Goal: Transaction & Acquisition: Purchase product/service

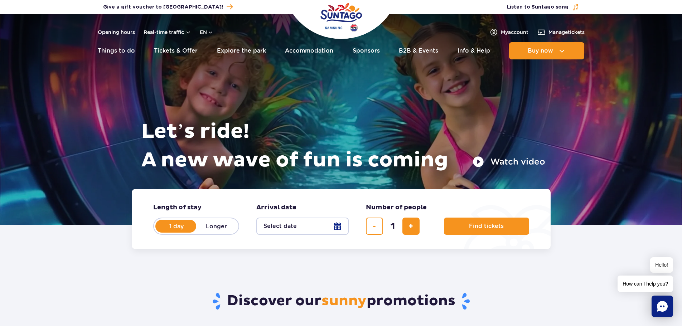
click at [334, 225] on button "Select date" at bounding box center [302, 226] width 92 height 17
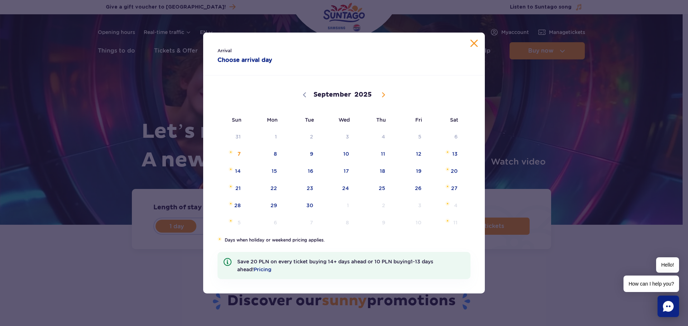
click at [384, 96] on icon at bounding box center [383, 94] width 5 height 5
select select "11"
click at [240, 186] on span "21" at bounding box center [228, 188] width 36 height 16
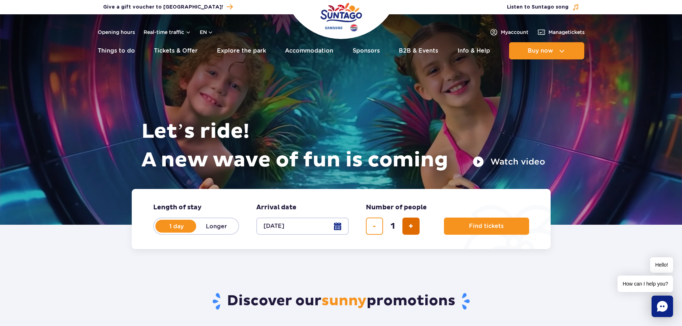
click at [412, 226] on span "add ticket" at bounding box center [411, 226] width 5 height 0
click at [411, 226] on span "add ticket" at bounding box center [411, 226] width 5 height 0
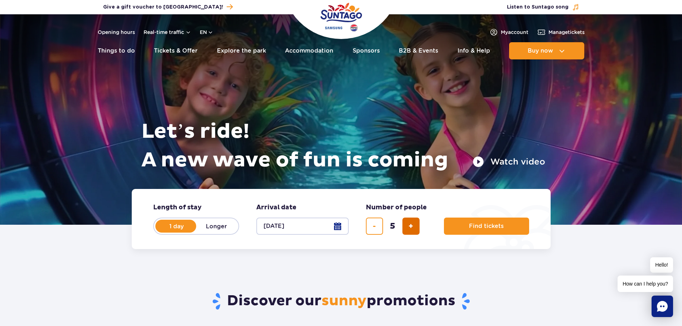
type input "6"
click at [480, 224] on span "Find tickets" at bounding box center [483, 226] width 35 height 6
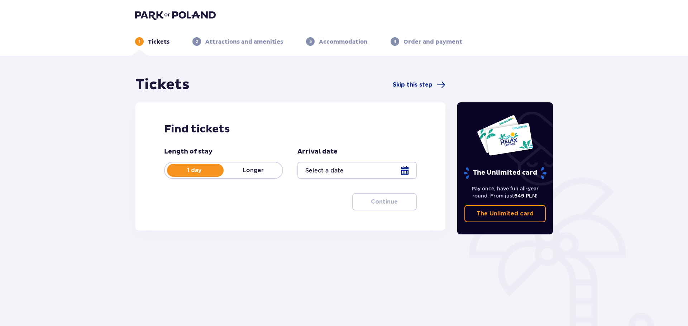
type input "[DATE]"
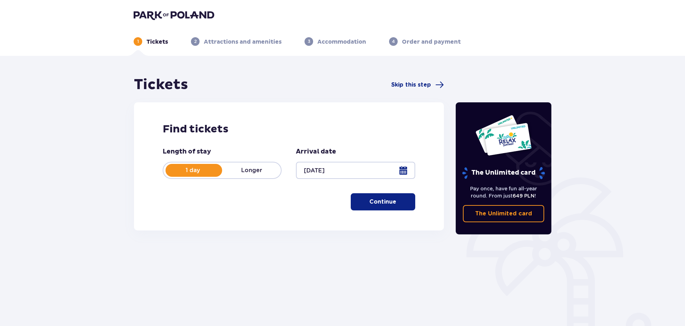
click at [381, 202] on p "Continue" at bounding box center [382, 202] width 27 height 8
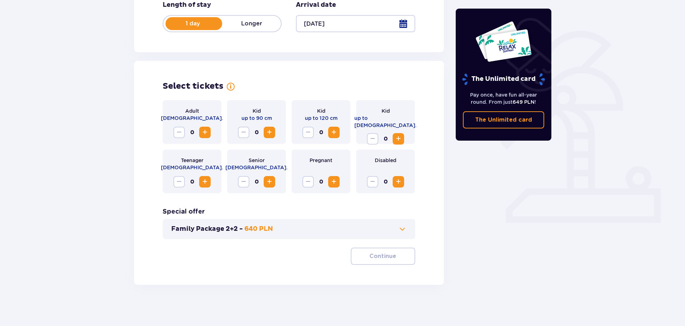
scroll to position [149, 0]
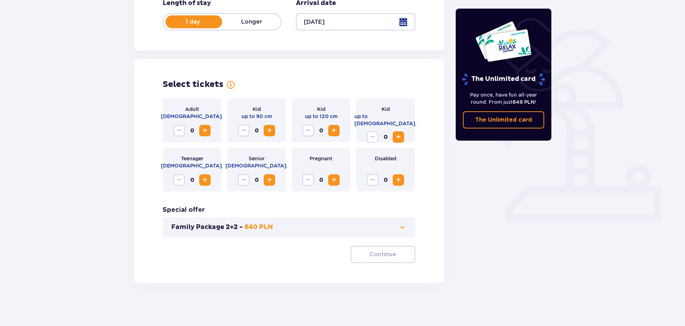
click at [336, 232] on button "Family Package 2+2 - 640 PLN" at bounding box center [288, 227] width 235 height 9
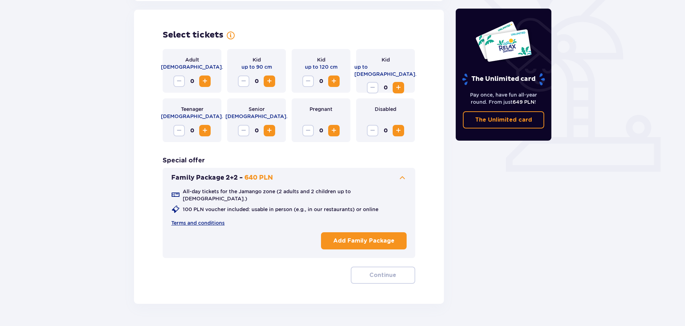
scroll to position [199, 0]
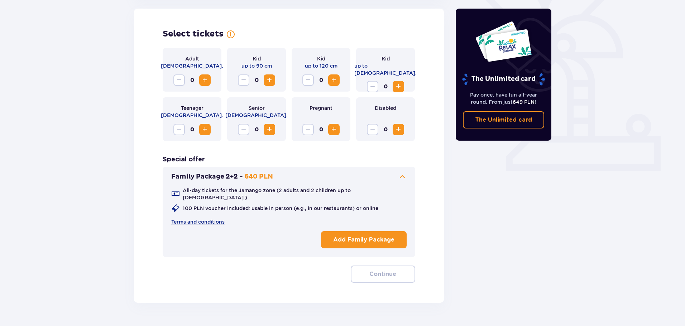
click at [356, 236] on p "Add Family Package" at bounding box center [363, 240] width 61 height 8
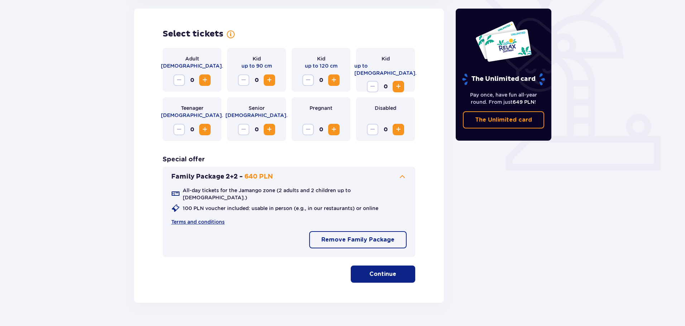
click at [374, 270] on p "Continue" at bounding box center [382, 274] width 27 height 8
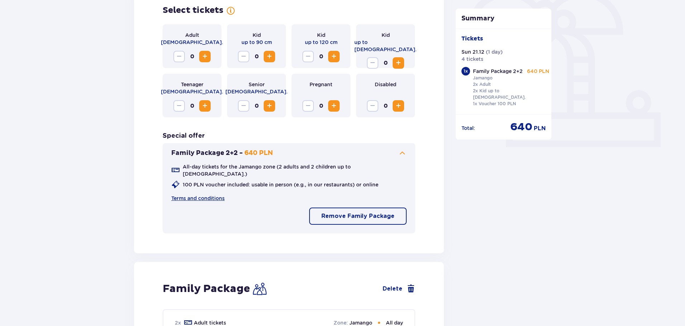
scroll to position [206, 0]
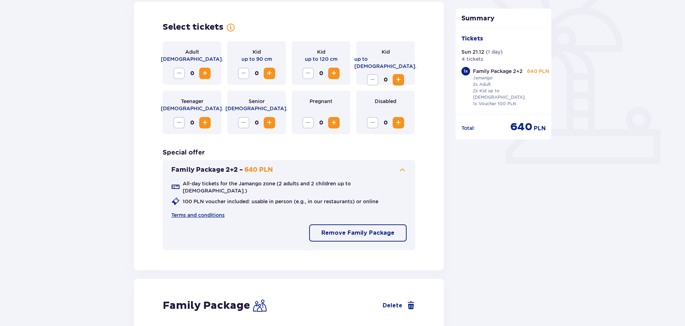
click at [401, 123] on span "Increase" at bounding box center [398, 123] width 9 height 9
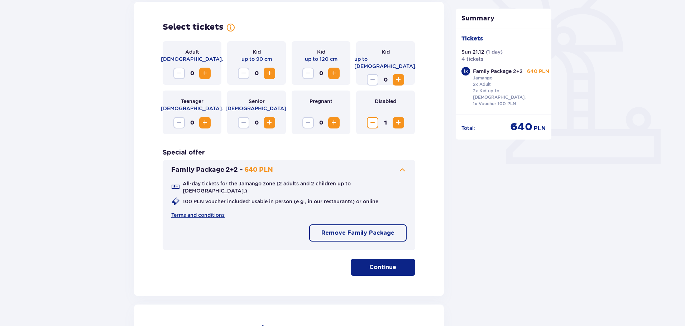
click at [273, 73] on span "Increase" at bounding box center [269, 73] width 9 height 9
click at [240, 72] on span "Decrease" at bounding box center [243, 73] width 9 height 9
click at [241, 72] on span "Decrease" at bounding box center [243, 73] width 9 height 9
click at [335, 71] on span "Increase" at bounding box center [334, 73] width 9 height 9
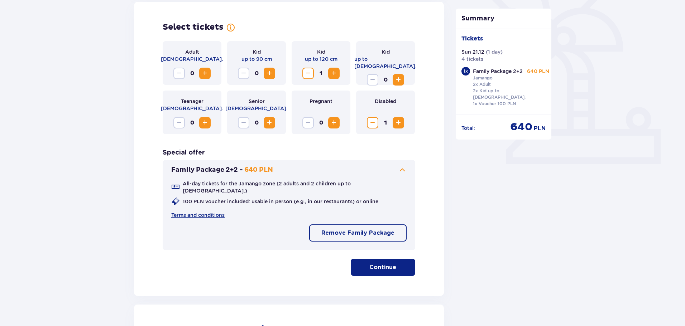
click at [380, 264] on p "Continue" at bounding box center [382, 268] width 27 height 8
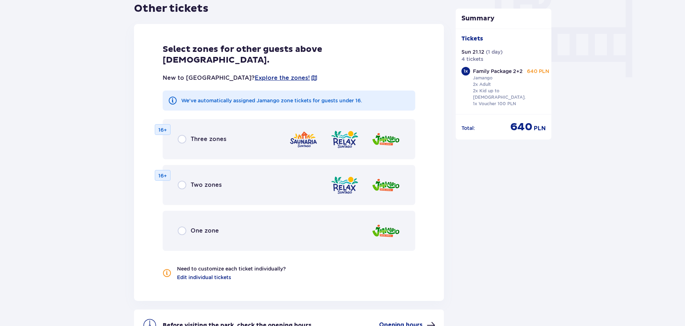
scroll to position [696, 0]
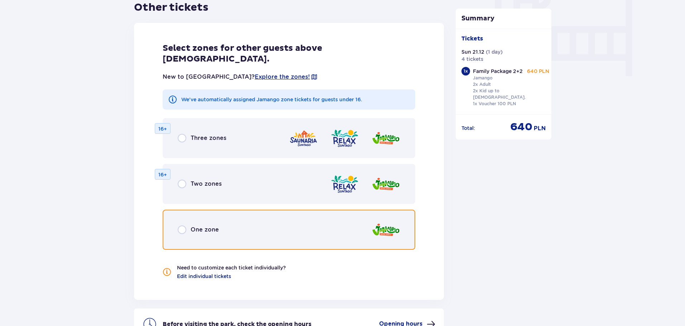
click at [183, 226] on input "radio" at bounding box center [182, 230] width 9 height 9
radio input "true"
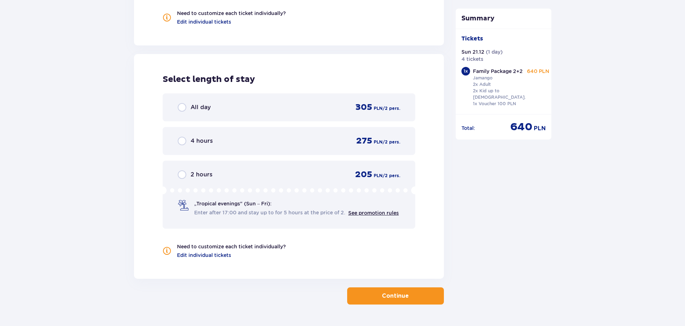
scroll to position [956, 0]
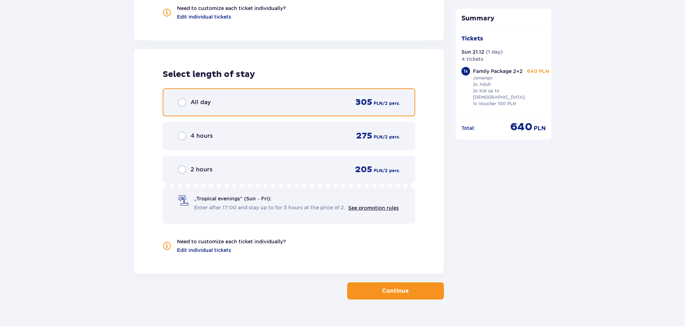
click at [182, 98] on input "radio" at bounding box center [182, 102] width 9 height 9
radio input "true"
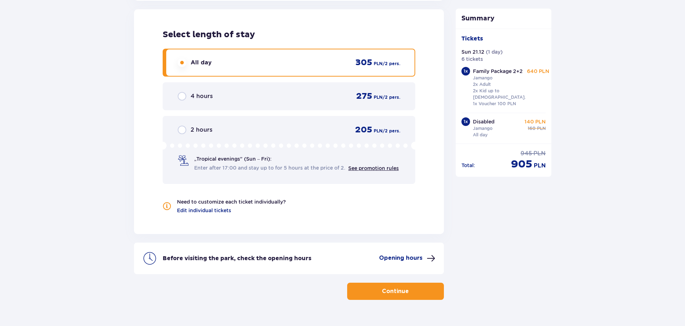
scroll to position [996, 0]
click at [371, 283] on button "Continue" at bounding box center [395, 291] width 97 height 17
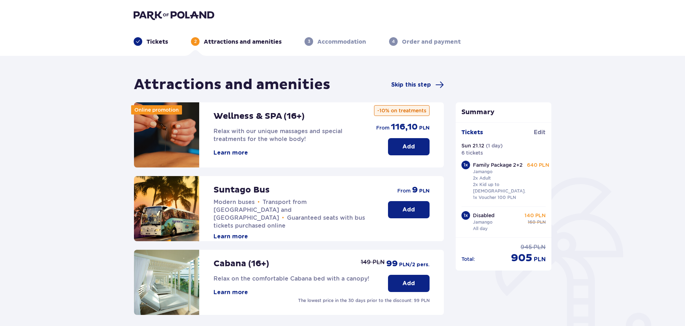
click at [408, 145] on p "Add" at bounding box center [408, 147] width 13 height 8
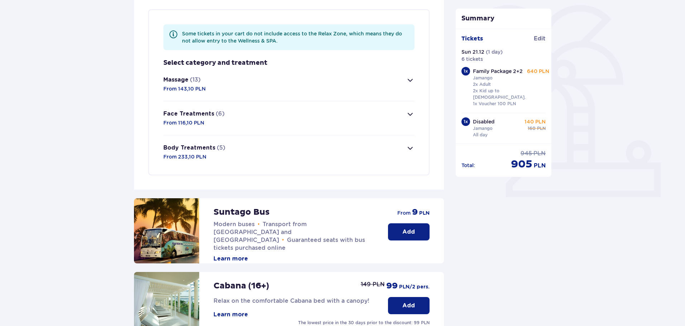
scroll to position [173, 0]
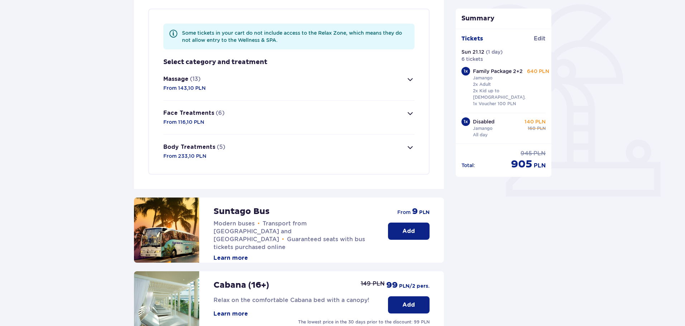
click at [417, 79] on div "Some tickets in your cart do not include access to the Relax Zone, which means …" at bounding box center [288, 92] width 281 height 166
click at [410, 78] on span "button" at bounding box center [410, 79] width 9 height 9
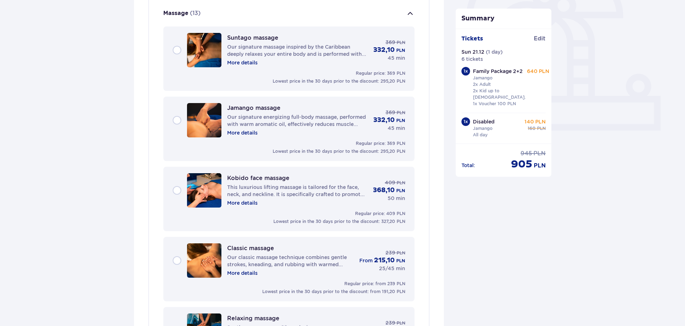
scroll to position [240, 0]
click at [244, 61] on p "More details" at bounding box center [242, 61] width 30 height 7
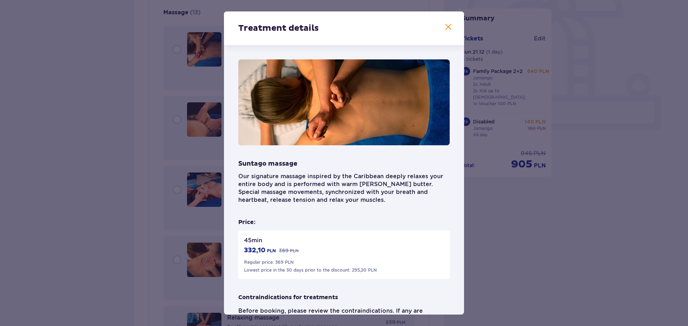
click at [447, 25] on span at bounding box center [448, 27] width 9 height 9
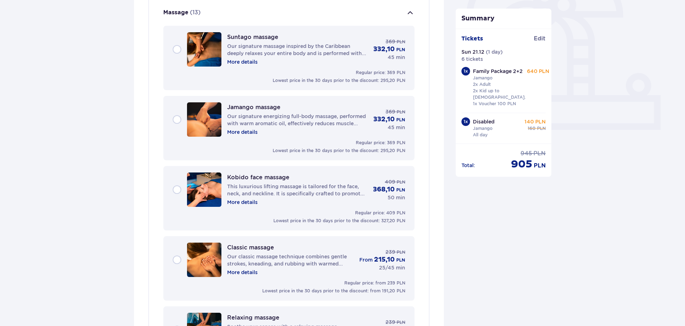
click at [177, 47] on div "Suntago massage Our signature massage inspired by the Caribbean deeply relaxes …" at bounding box center [289, 49] width 232 height 34
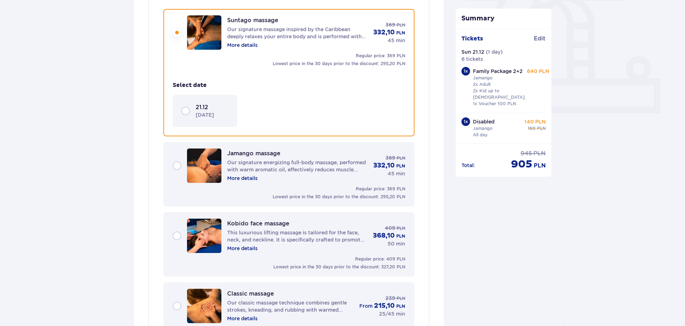
scroll to position [257, 0]
click at [186, 108] on div "21.12 [DATE]" at bounding box center [204, 110] width 47 height 15
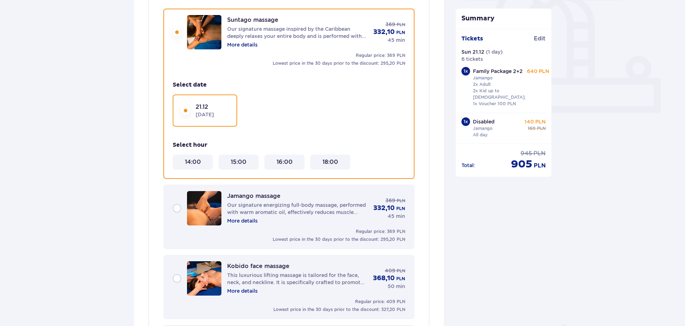
click at [330, 162] on 18\ "18:00" at bounding box center [330, 162] width 16 height 8
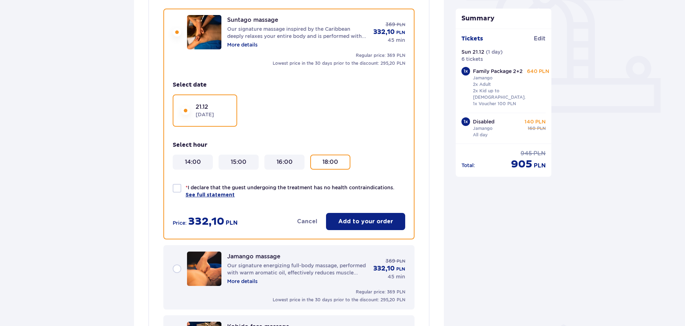
click at [355, 223] on p "Add to your order" at bounding box center [365, 222] width 55 height 8
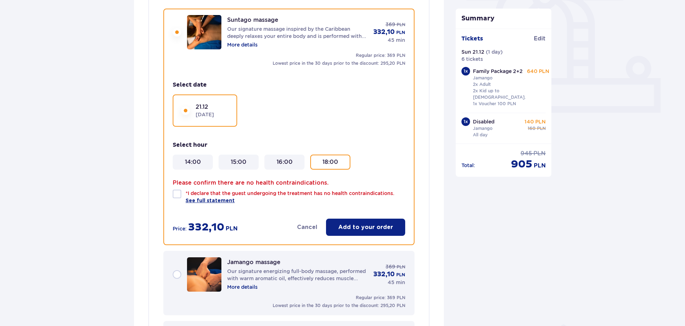
click at [178, 195] on div at bounding box center [177, 194] width 9 height 9
checkbox input "true"
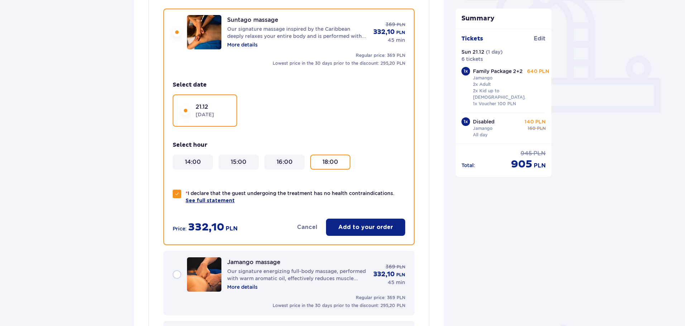
click at [367, 229] on p "Add to your order" at bounding box center [365, 228] width 55 height 8
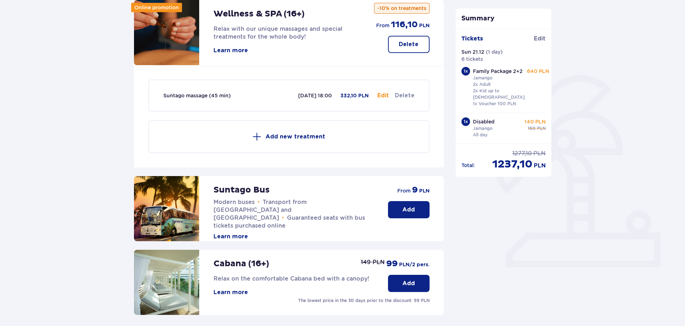
scroll to position [102, 0]
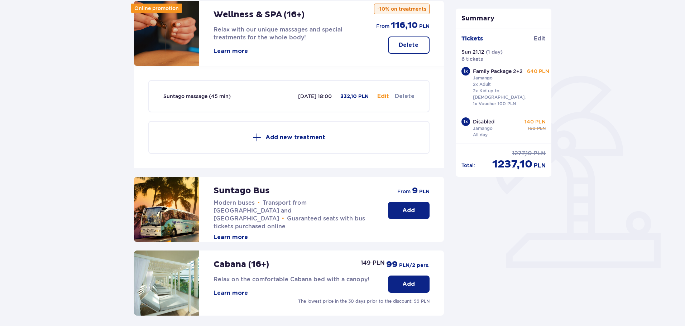
click at [288, 135] on p "Add new treatment" at bounding box center [295, 138] width 60 height 8
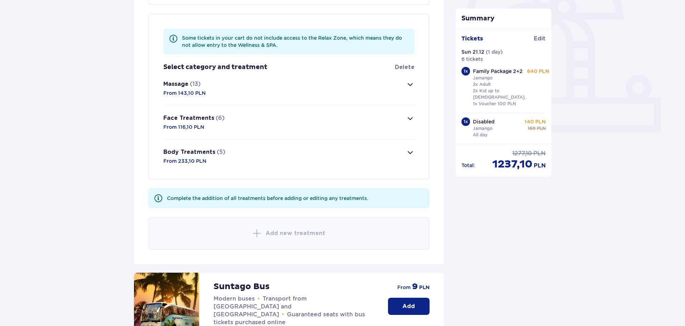
scroll to position [243, 0]
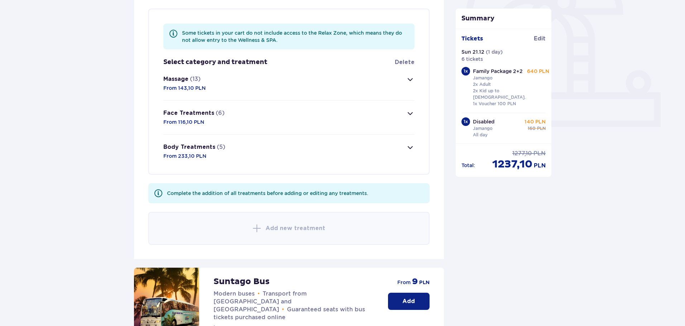
click at [413, 145] on span "button" at bounding box center [410, 147] width 9 height 9
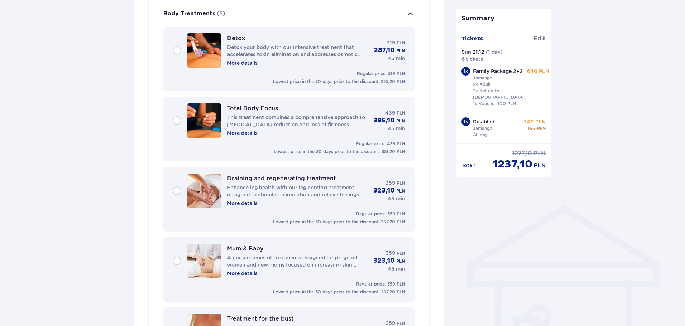
scroll to position [377, 0]
click at [255, 186] on p "Enhance leg health with our leg comfort treatment, designed to stimulate circul…" at bounding box center [297, 190] width 140 height 14
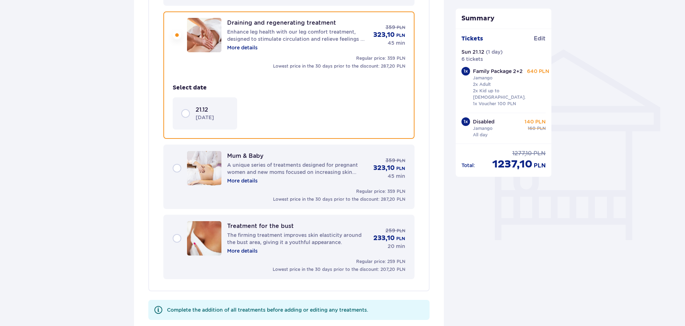
scroll to position [535, 0]
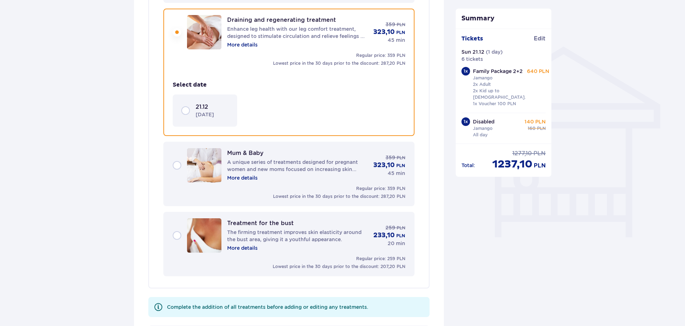
click at [188, 109] on div "21.12 [DATE]" at bounding box center [204, 110] width 47 height 15
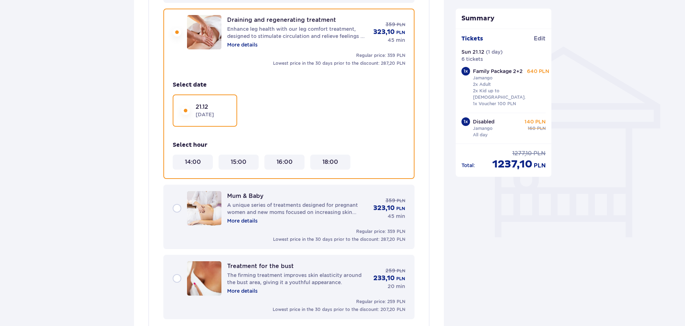
click at [336, 160] on 18\ "18:00" at bounding box center [330, 162] width 16 height 8
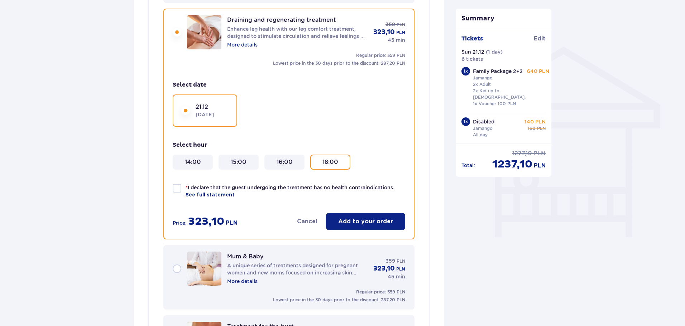
click at [176, 188] on div at bounding box center [177, 188] width 9 height 9
checkbox input "true"
click at [364, 219] on p "Add to your order" at bounding box center [365, 222] width 55 height 8
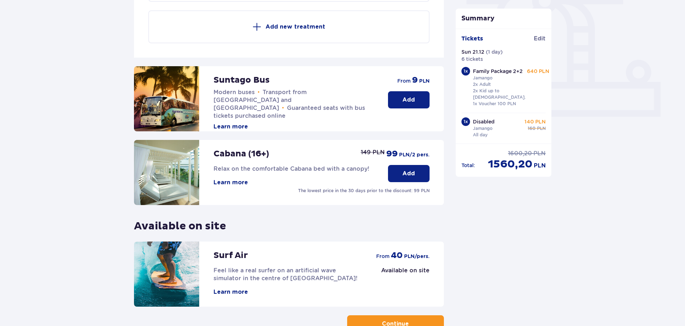
scroll to position [309, 0]
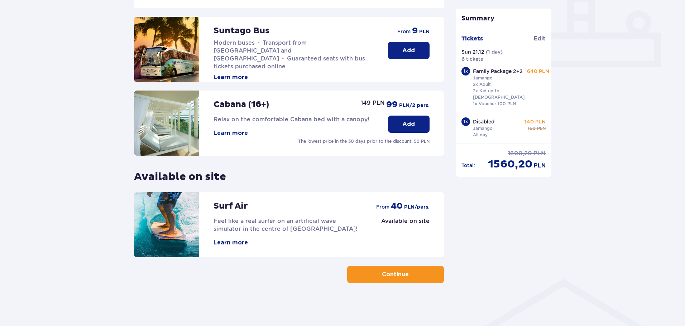
click at [407, 275] on span "button" at bounding box center [410, 274] width 9 height 9
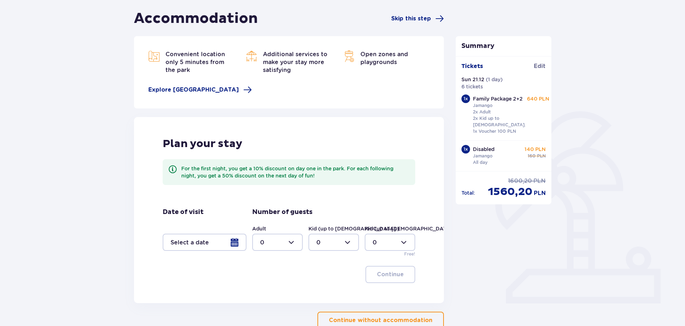
scroll to position [107, 0]
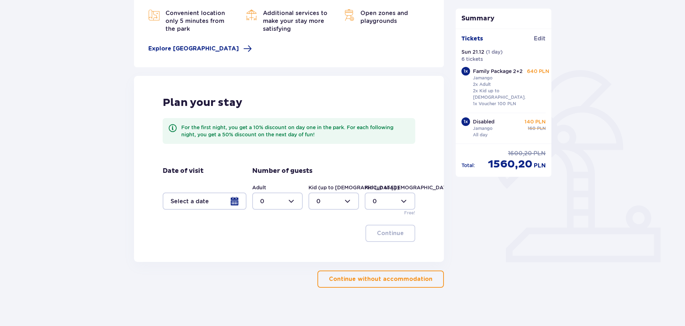
click at [233, 203] on div at bounding box center [205, 201] width 84 height 17
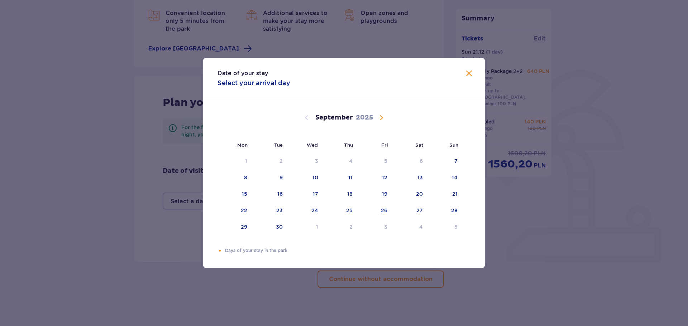
click at [380, 116] on span "Calendar" at bounding box center [381, 118] width 9 height 9
click at [457, 195] on div "21" at bounding box center [454, 194] width 5 height 7
click at [246, 214] on div "22" at bounding box center [244, 210] width 6 height 7
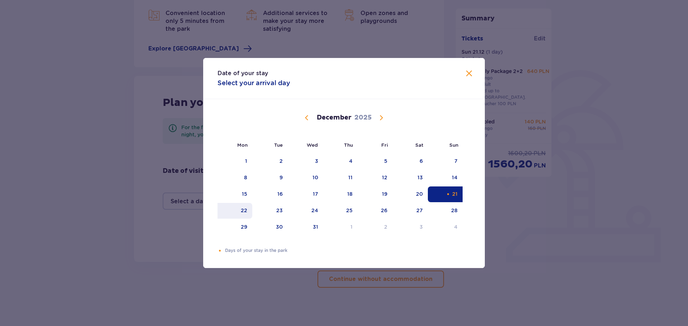
type input "[DATE] - [DATE]"
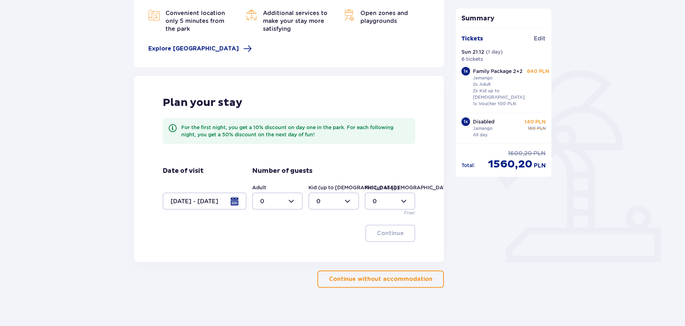
click at [284, 197] on div at bounding box center [277, 201] width 51 height 17
click at [263, 266] on p "3" at bounding box center [262, 268] width 4 height 8
type input "3"
drag, startPoint x: 324, startPoint y: 199, endPoint x: 319, endPoint y: 203, distance: 6.3
click at [323, 199] on div at bounding box center [333, 201] width 51 height 17
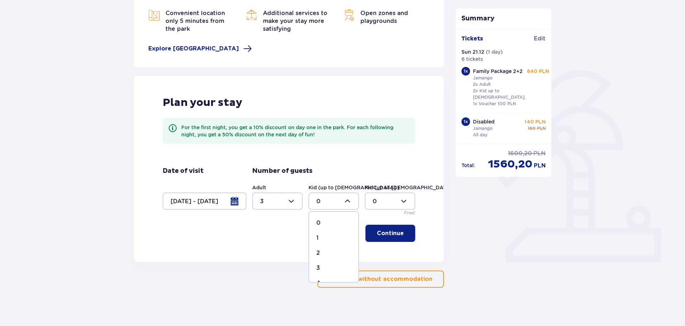
click at [318, 270] on p "3" at bounding box center [318, 268] width 4 height 8
type input "3"
click at [388, 235] on p "Continue" at bounding box center [390, 234] width 27 height 8
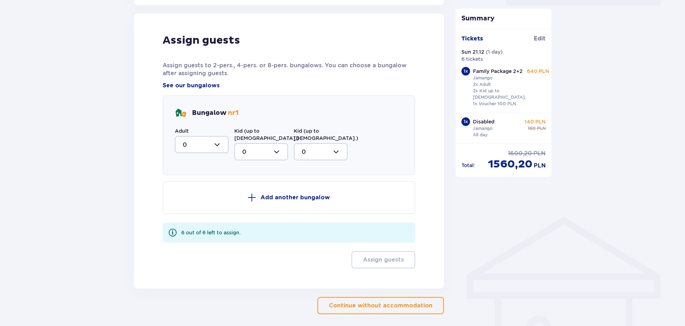
scroll to position [370, 0]
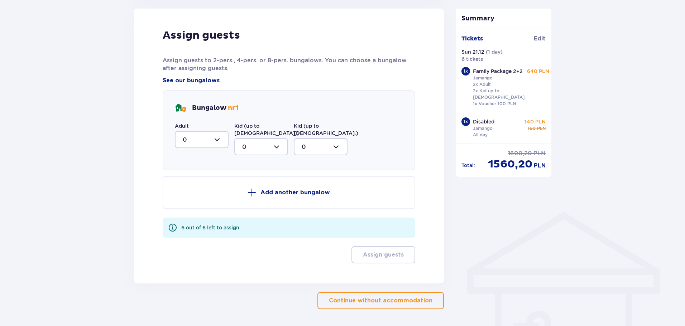
click at [208, 144] on div at bounding box center [202, 139] width 54 height 17
click at [186, 207] on p "3" at bounding box center [185, 207] width 4 height 8
type input "3"
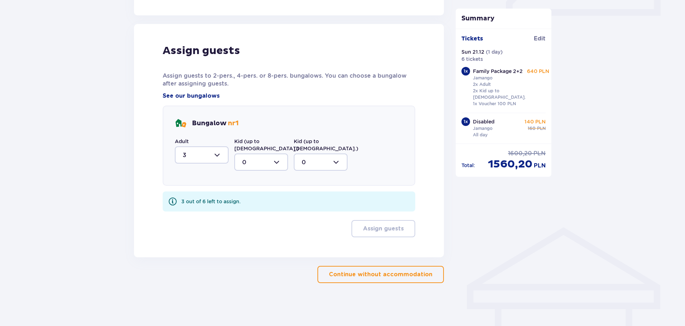
scroll to position [347, 0]
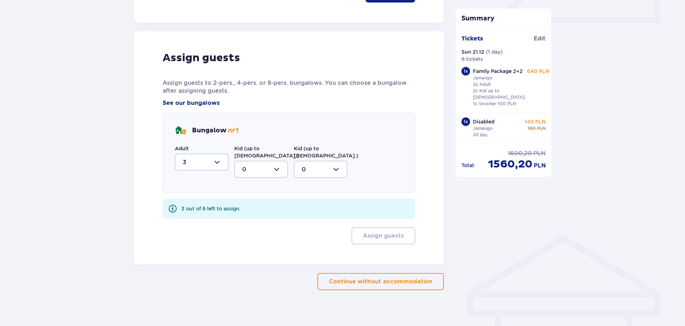
click at [244, 161] on div at bounding box center [261, 169] width 54 height 17
click at [244, 232] on p "3" at bounding box center [244, 236] width 4 height 8
type input "3"
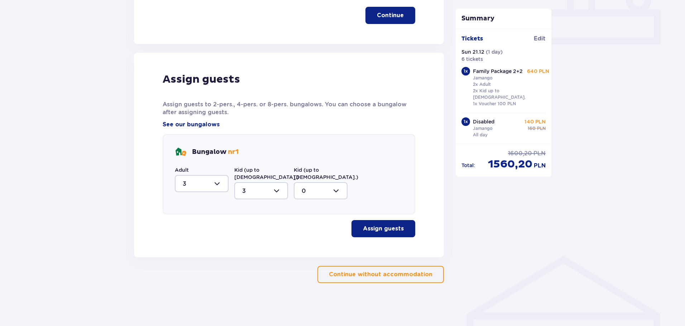
scroll to position [318, 0]
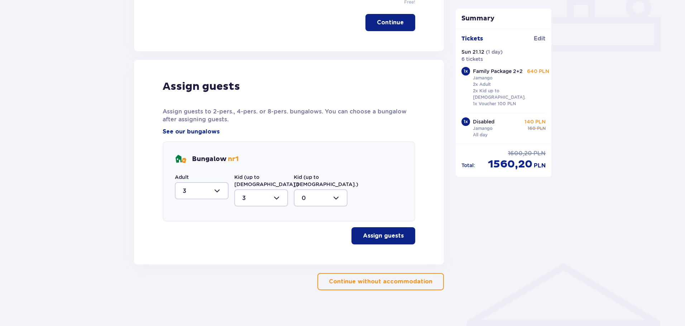
click at [385, 232] on p "Assign guests" at bounding box center [383, 236] width 41 height 8
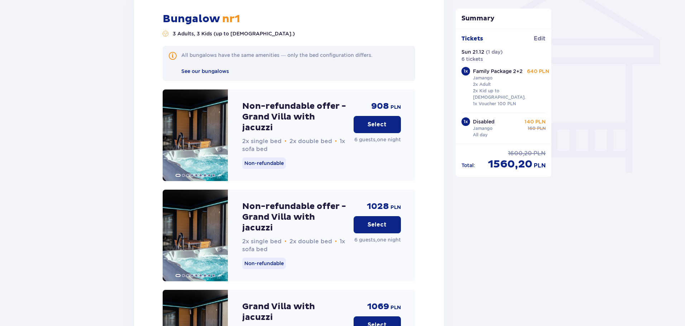
scroll to position [612, 0]
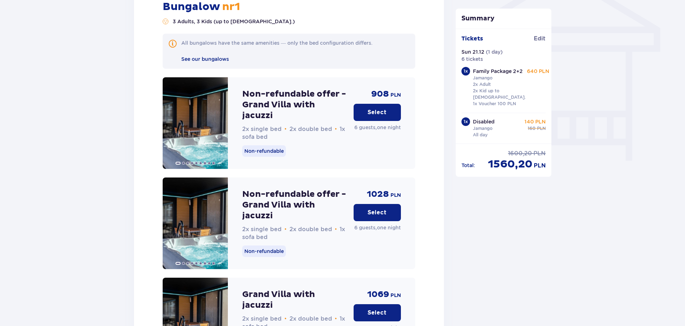
click at [384, 109] on p "Select" at bounding box center [377, 113] width 19 height 8
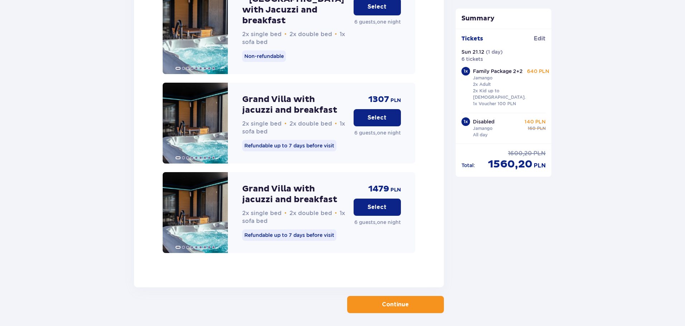
scroll to position [1210, 0]
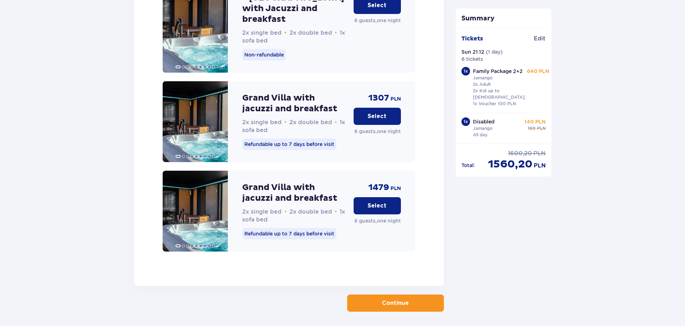
click at [372, 295] on button "Continue" at bounding box center [395, 303] width 97 height 17
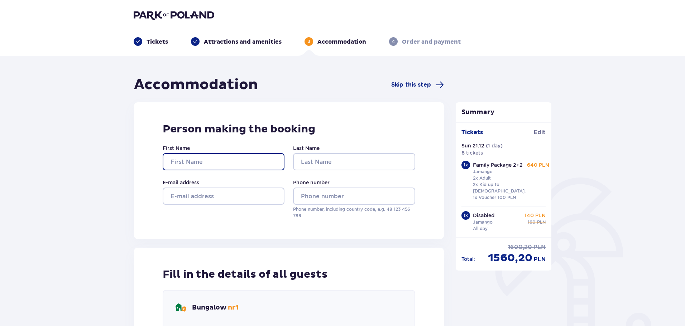
click at [216, 162] on input "First Name" at bounding box center [224, 161] width 122 height 17
type input "Jan"
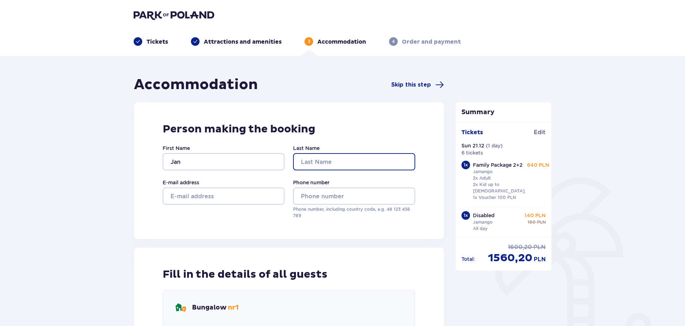
type input "[PERSON_NAME]"
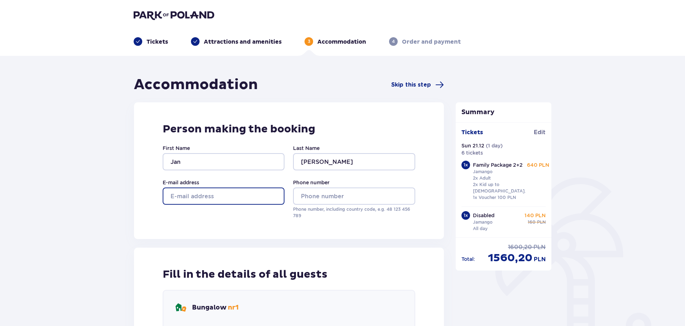
type input "[EMAIL_ADDRESS][DOMAIN_NAME]"
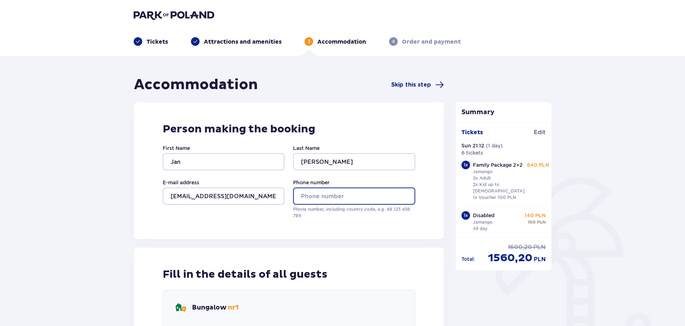
type input "07599226620"
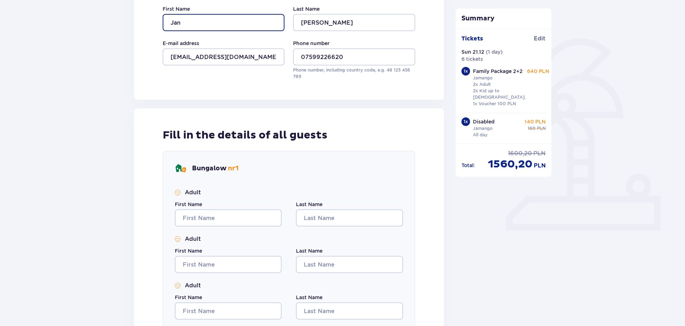
scroll to position [143, 0]
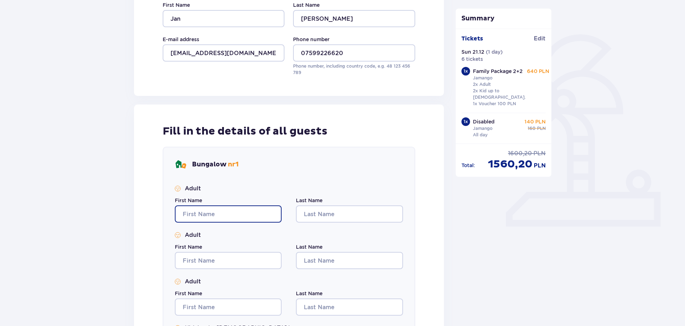
click at [207, 212] on input "First Name" at bounding box center [228, 214] width 107 height 17
type input "Jan"
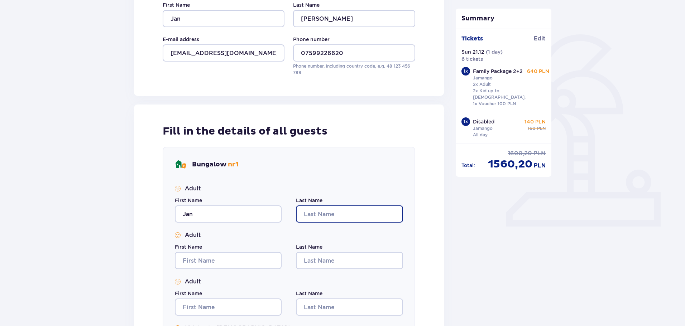
type input "[PERSON_NAME]"
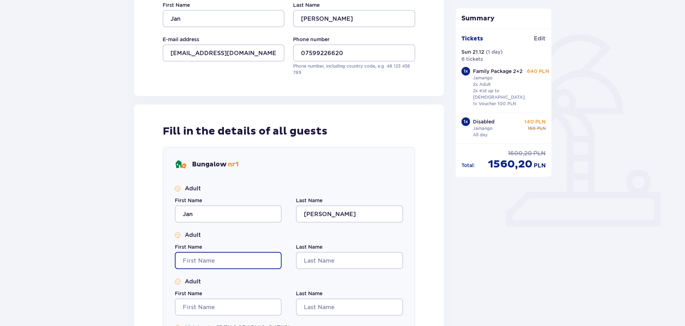
type input "Jan"
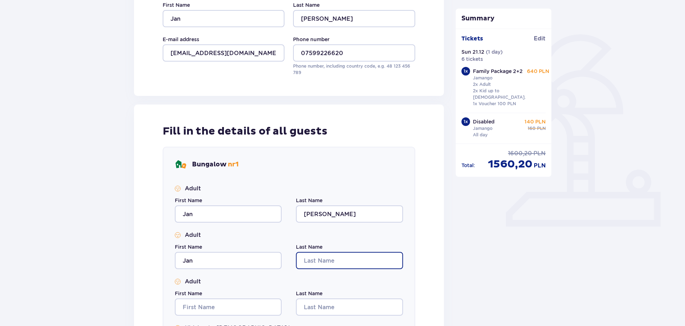
type input "[PERSON_NAME]"
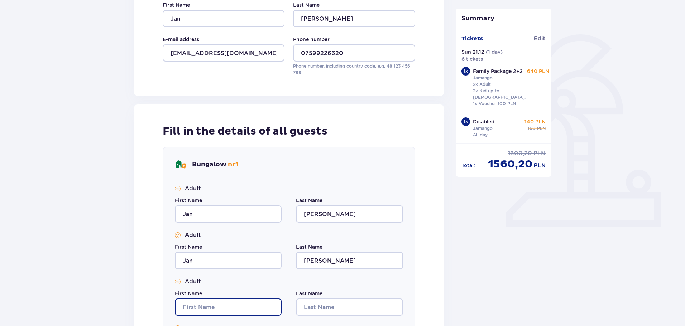
type input "Jan"
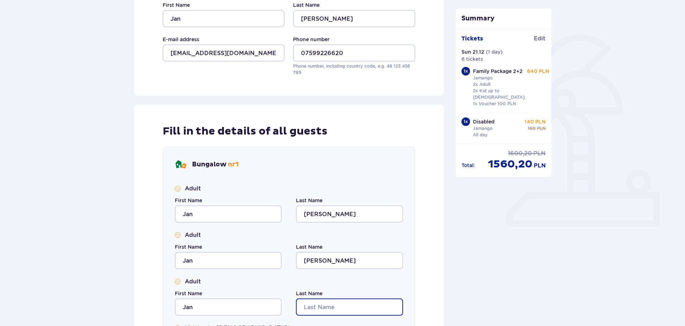
type input "[PERSON_NAME]"
type input "Jan"
type input "[PERSON_NAME]"
type input "Jan"
type input "[PERSON_NAME]"
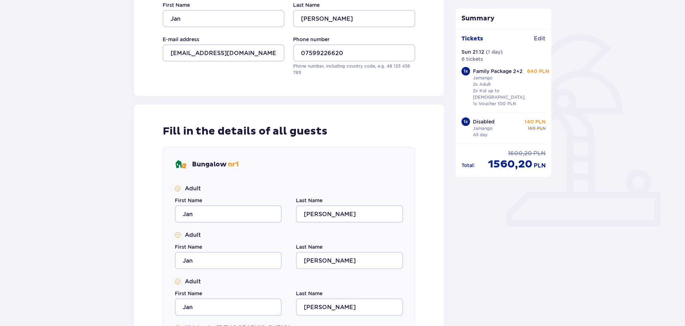
type input "Jan"
type input "[PERSON_NAME]"
click at [195, 259] on input "Jan" at bounding box center [228, 260] width 107 height 17
type input "[PERSON_NAME]"
click at [323, 259] on input "[PERSON_NAME]" at bounding box center [349, 260] width 107 height 17
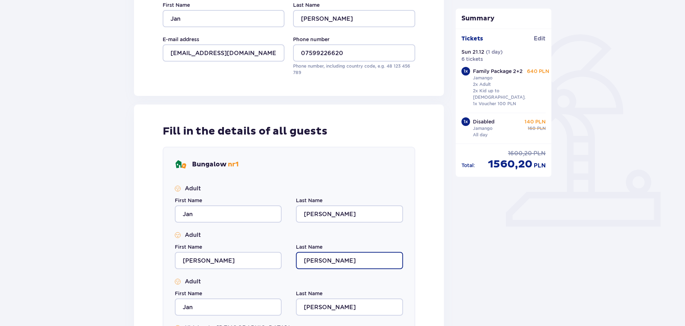
type input "[PERSON_NAME]"
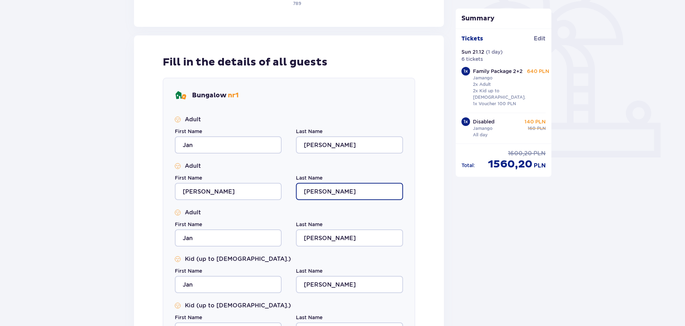
scroll to position [215, 0]
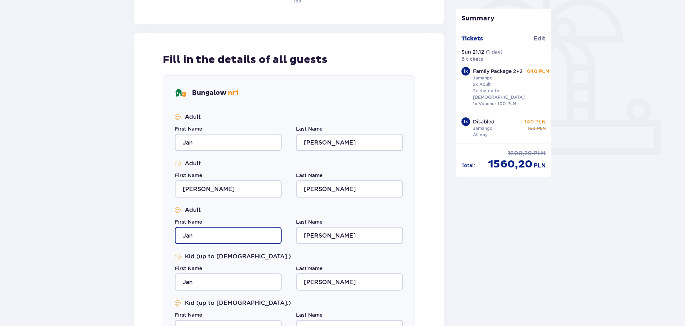
click at [225, 236] on input "Jan" at bounding box center [228, 235] width 107 height 17
drag, startPoint x: 224, startPoint y: 236, endPoint x: 139, endPoint y: 222, distance: 85.6
click at [135, 222] on div "Fill in the details of all guests Bungalow nr 1 Adult First Name Jan Last Name …" at bounding box center [289, 226] width 310 height 386
type input "[PERSON_NAME]"
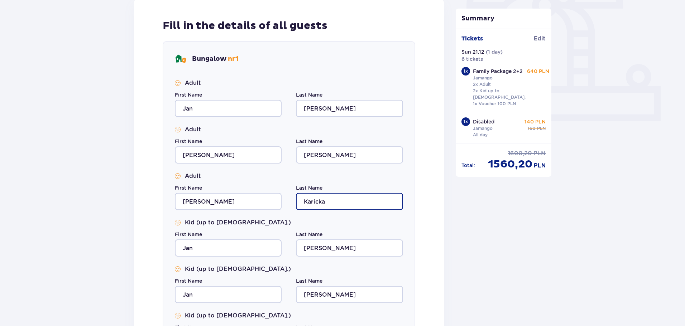
scroll to position [251, 0]
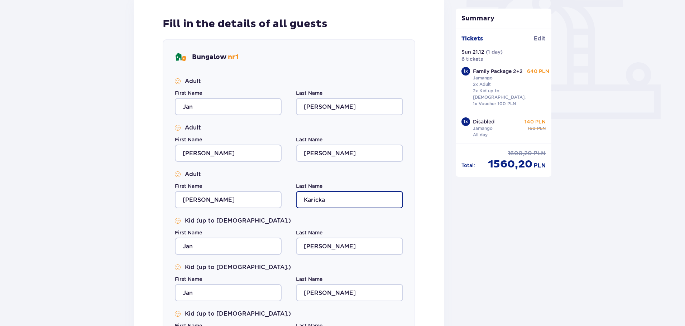
type input "Karicka"
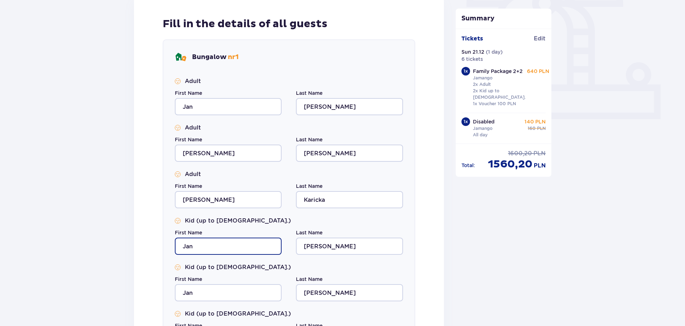
click at [198, 248] on input "Jan" at bounding box center [228, 246] width 107 height 17
type input "[PERSON_NAME]"
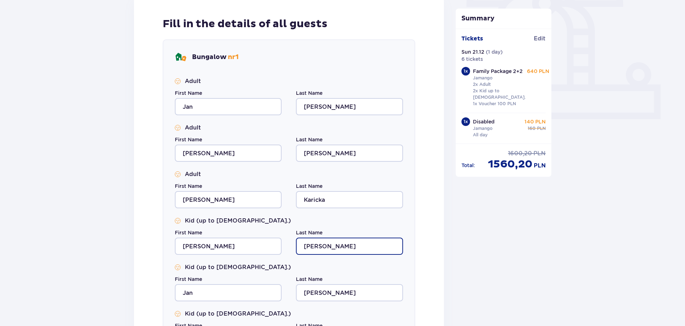
click at [315, 249] on input "[PERSON_NAME]" at bounding box center [349, 246] width 107 height 17
type input "Karickova"
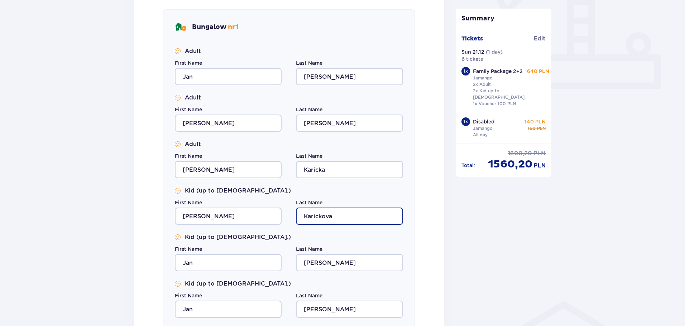
scroll to position [358, 0]
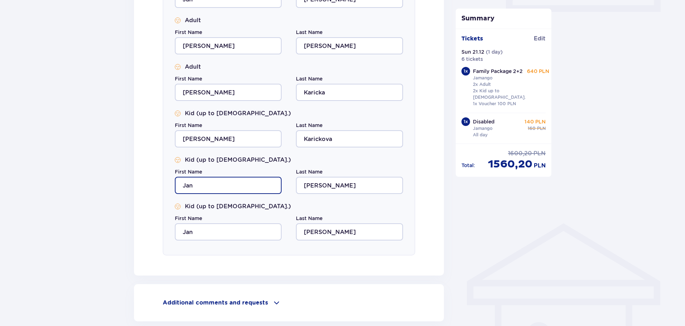
click at [210, 189] on input "Jan" at bounding box center [228, 185] width 107 height 17
type input "[PERSON_NAME]"
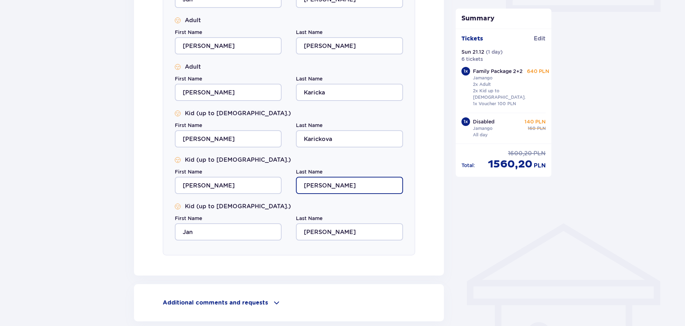
click at [320, 185] on input "[PERSON_NAME]" at bounding box center [349, 185] width 107 height 17
type input "Karickova"
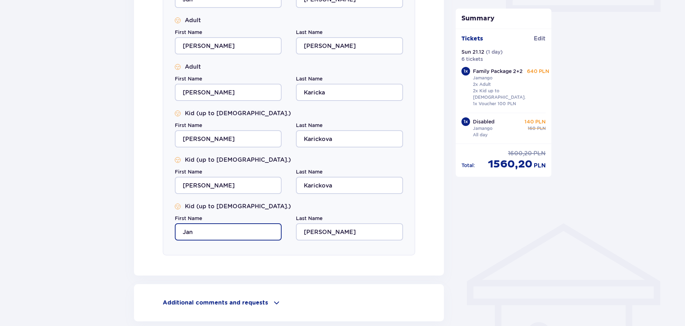
click at [215, 234] on input "Jan" at bounding box center [228, 232] width 107 height 17
type input "J"
type input "[PERSON_NAME]"
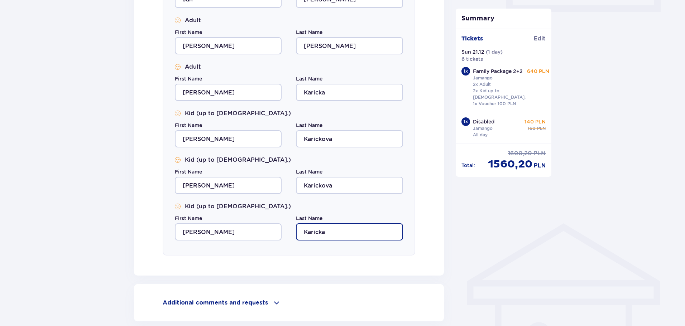
type input "Karicka"
click at [482, 217] on div "Summary Tickets Edit Sun 21.12 ( 1 day ) 6 tickets 1 x Family Package 2+2 Jaman…" at bounding box center [503, 33] width 107 height 630
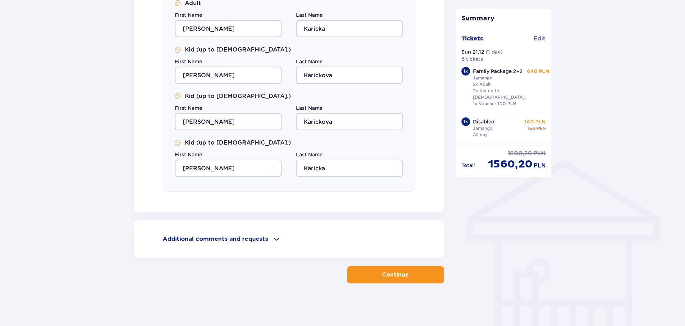
scroll to position [422, 0]
click at [382, 278] on p "Continue" at bounding box center [395, 275] width 27 height 8
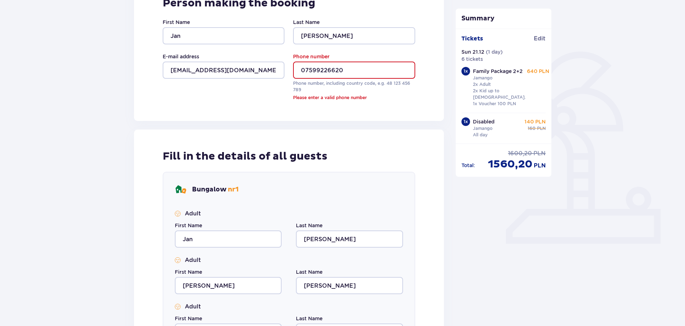
scroll to position [116, 0]
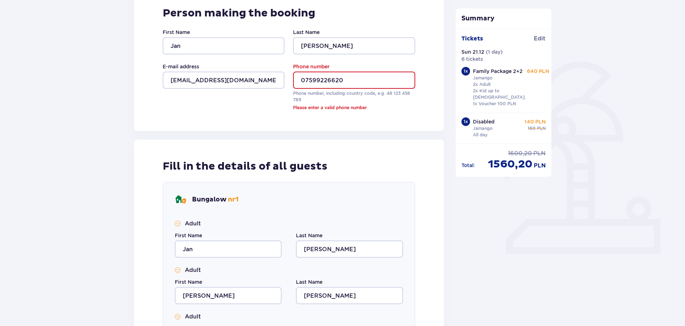
click at [306, 77] on input "07599226620" at bounding box center [354, 80] width 122 height 17
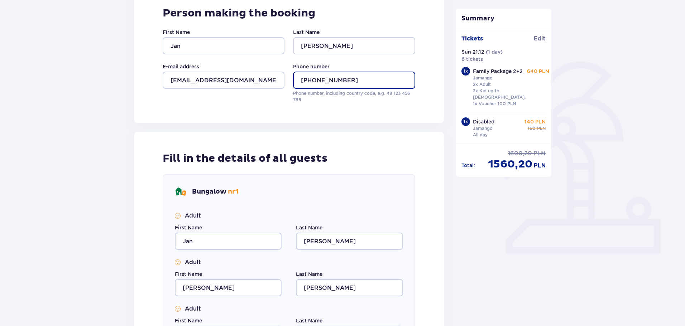
click at [329, 79] on input "[PHONE_NUMBER]" at bounding box center [354, 80] width 122 height 17
click at [341, 79] on input "[PHONE_NUMBER]" at bounding box center [354, 80] width 122 height 17
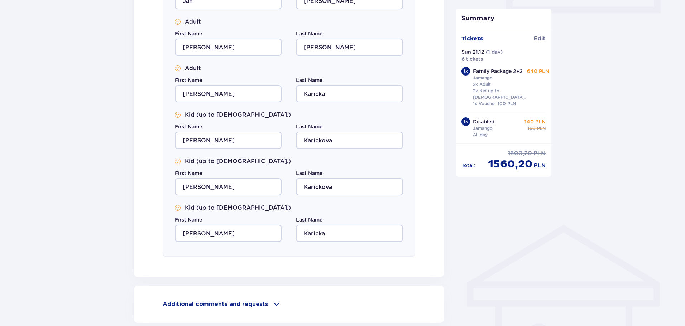
scroll to position [422, 0]
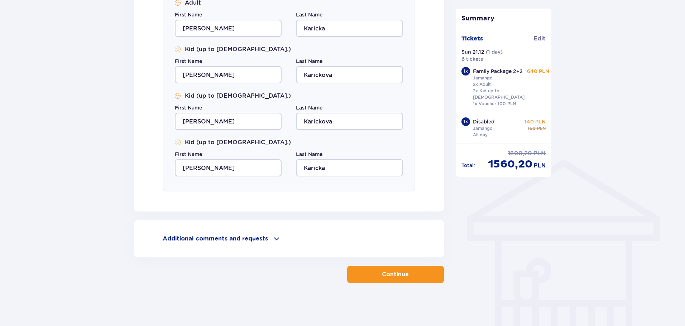
type input "[PHONE_NUMBER]"
click at [375, 275] on button "Continue" at bounding box center [395, 274] width 97 height 17
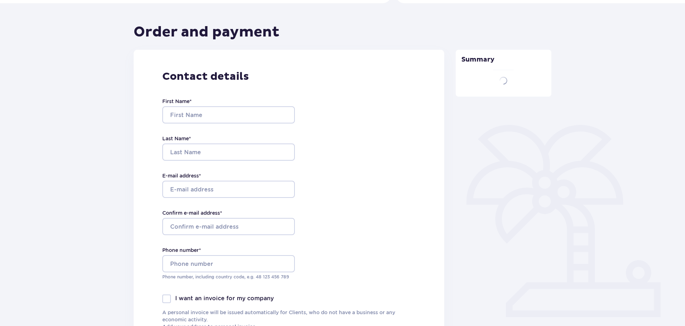
scroll to position [6, 0]
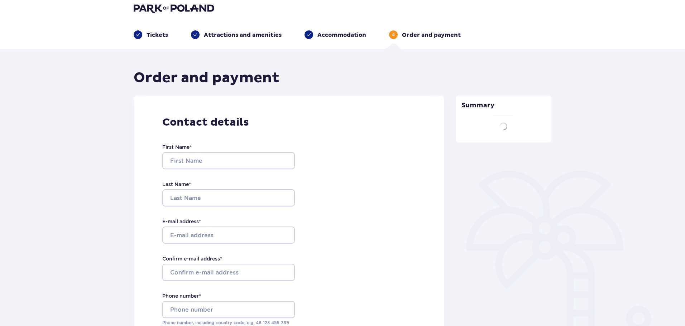
type input "Jan"
type input "[PERSON_NAME]"
type input "[EMAIL_ADDRESS][DOMAIN_NAME]"
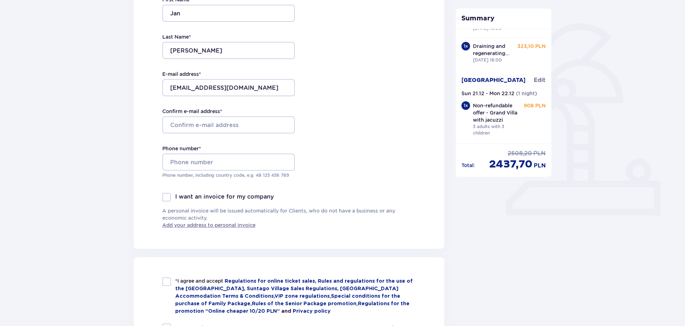
scroll to position [36, 0]
